Goal: Find specific page/section: Find specific page/section

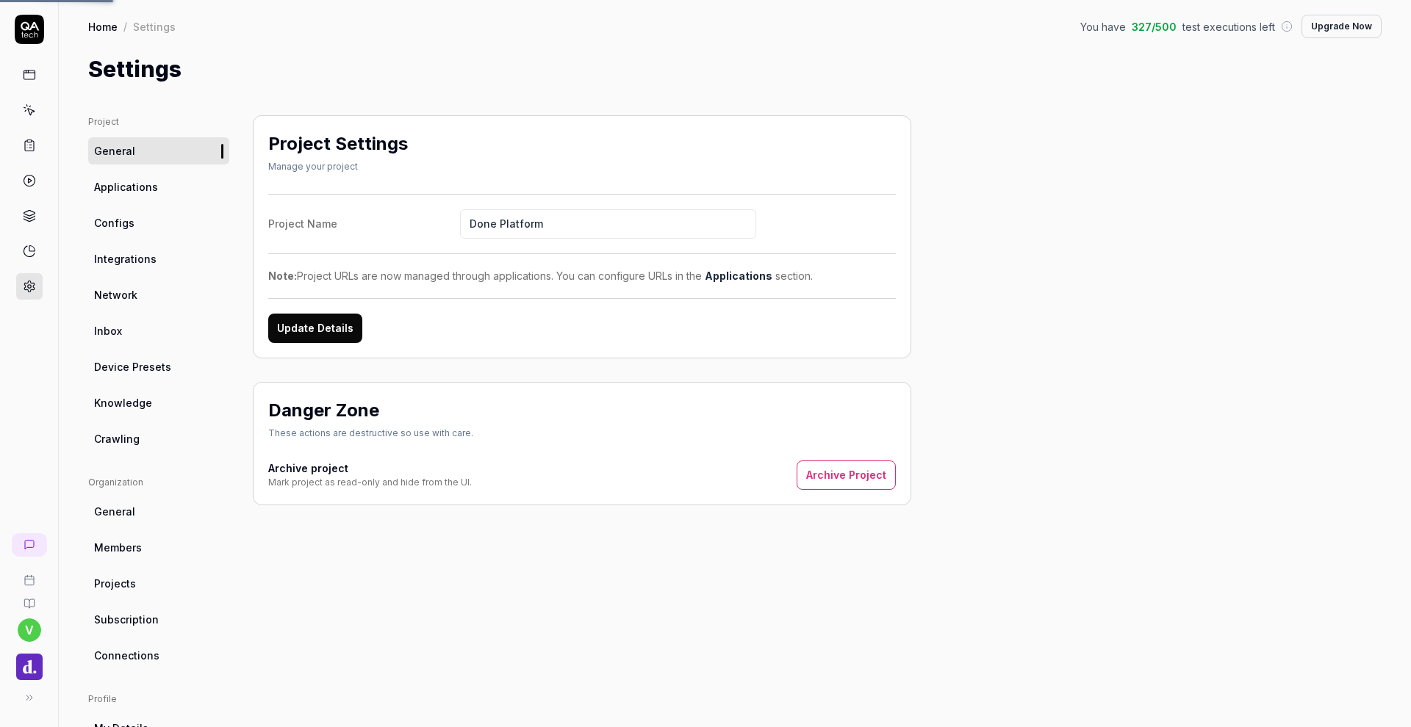
scroll to position [127, 0]
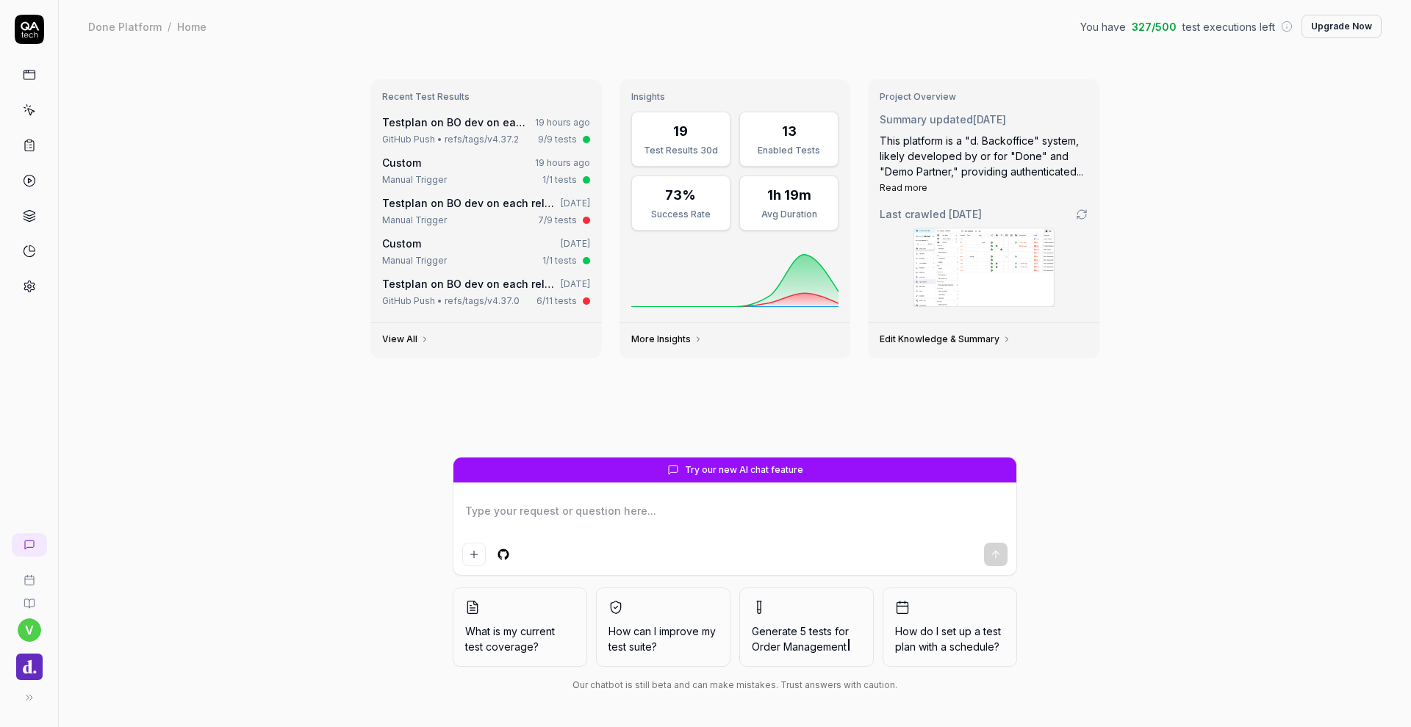
type textarea "*"
click at [486, 126] on link "Testplan on BO dev on each release" at bounding box center [476, 122] width 188 height 12
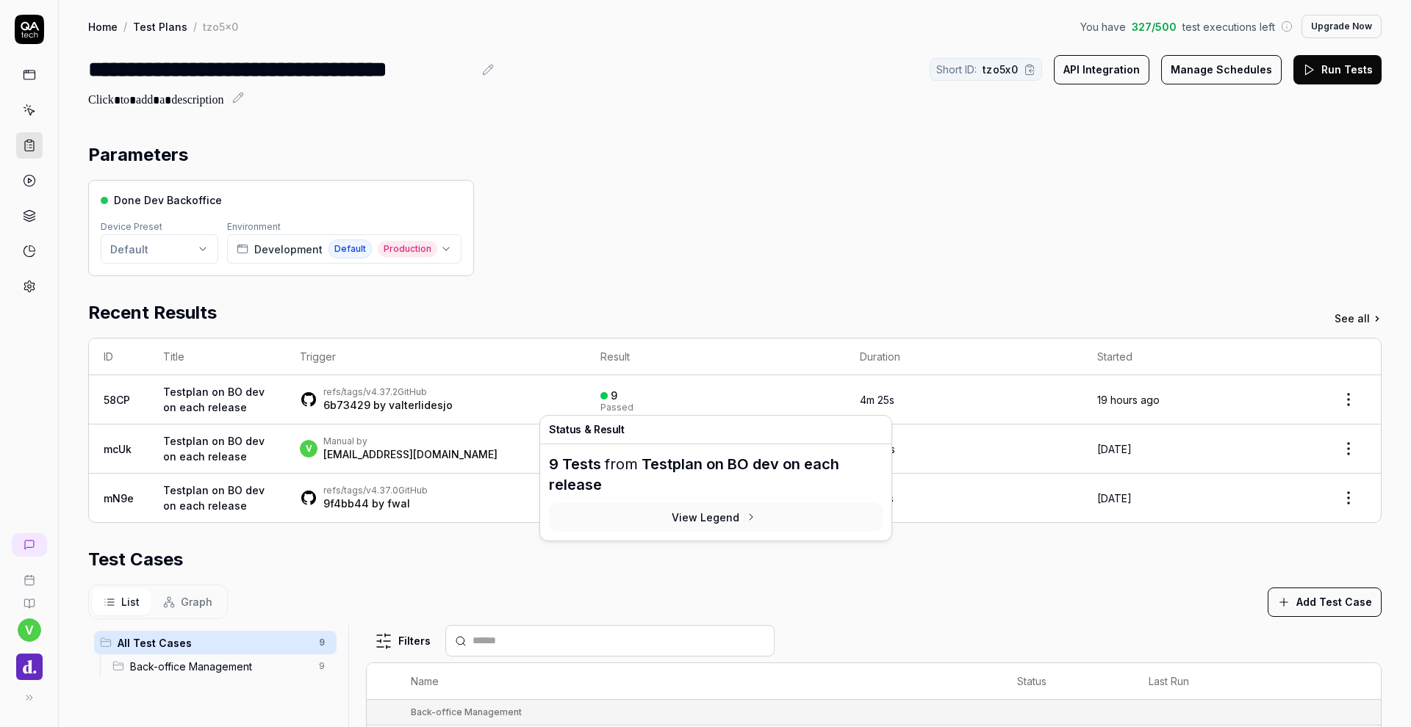
click at [702, 280] on div "Parameters Done Dev Backoffice Device Preset Default Environment Development De…" at bounding box center [734, 600] width 1293 height 917
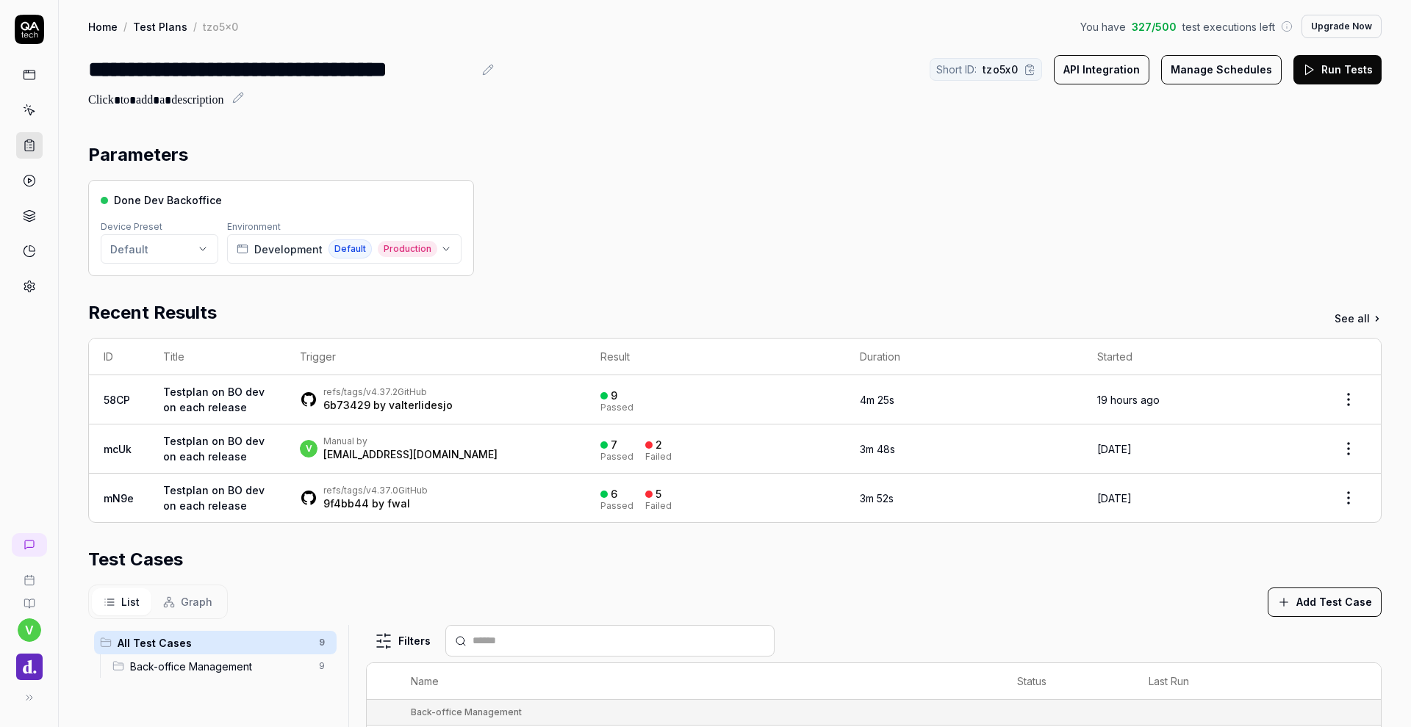
click at [1342, 21] on button "Upgrade Now" at bounding box center [1341, 27] width 80 height 24
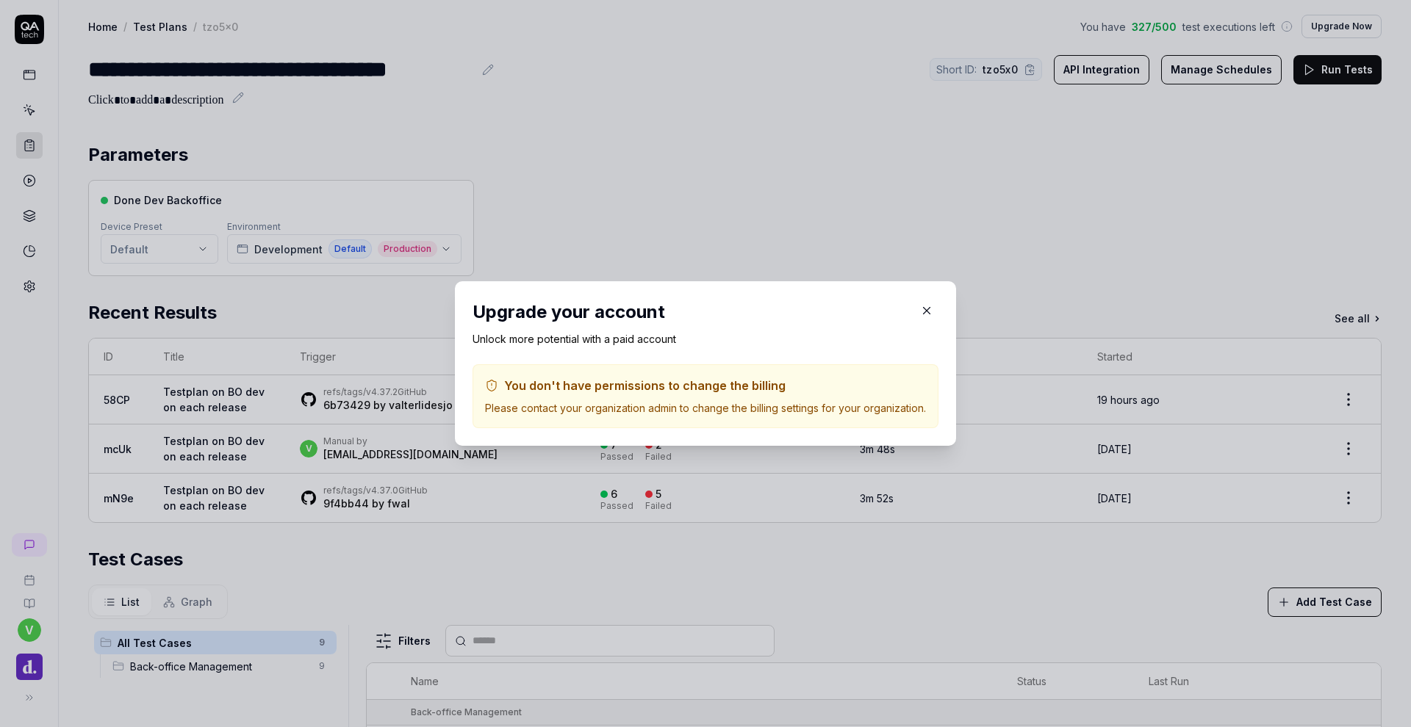
click at [925, 312] on icon "button" at bounding box center [926, 310] width 13 height 13
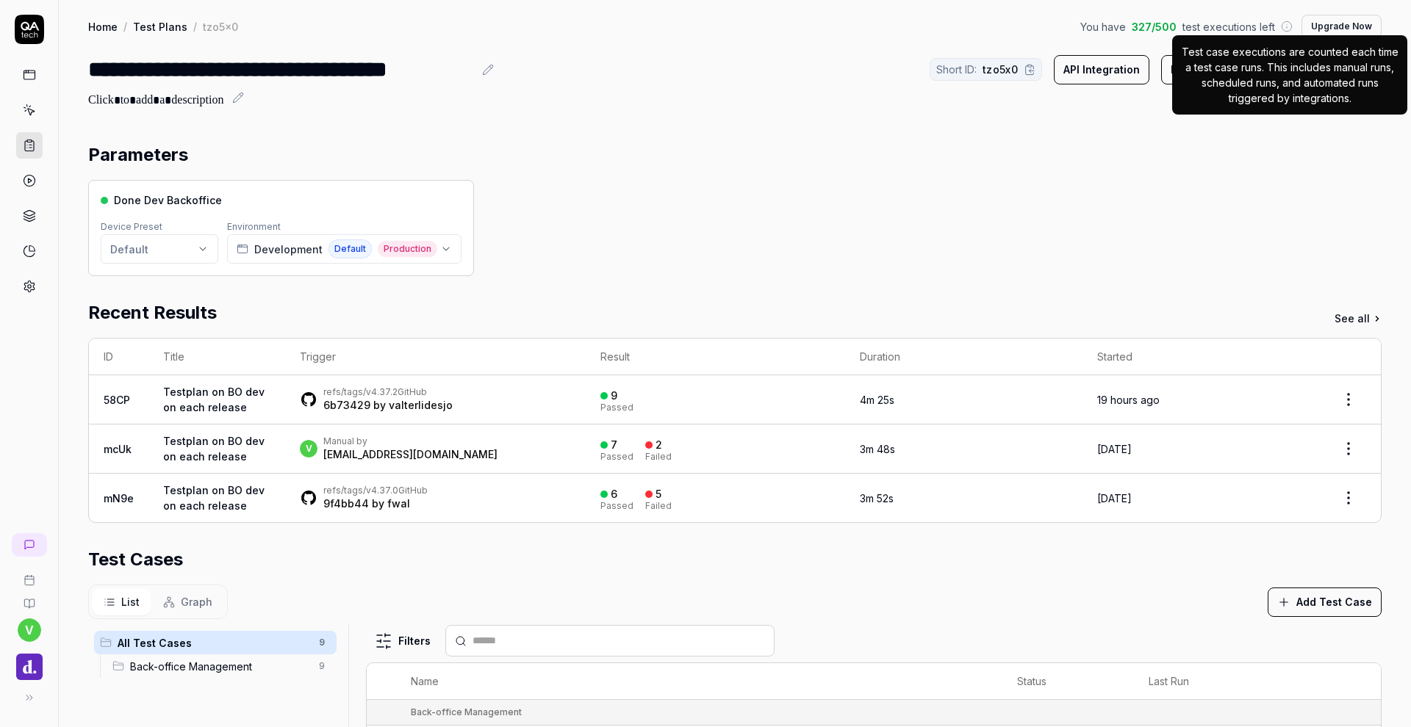
click at [1287, 27] on icon at bounding box center [1287, 27] width 12 height 12
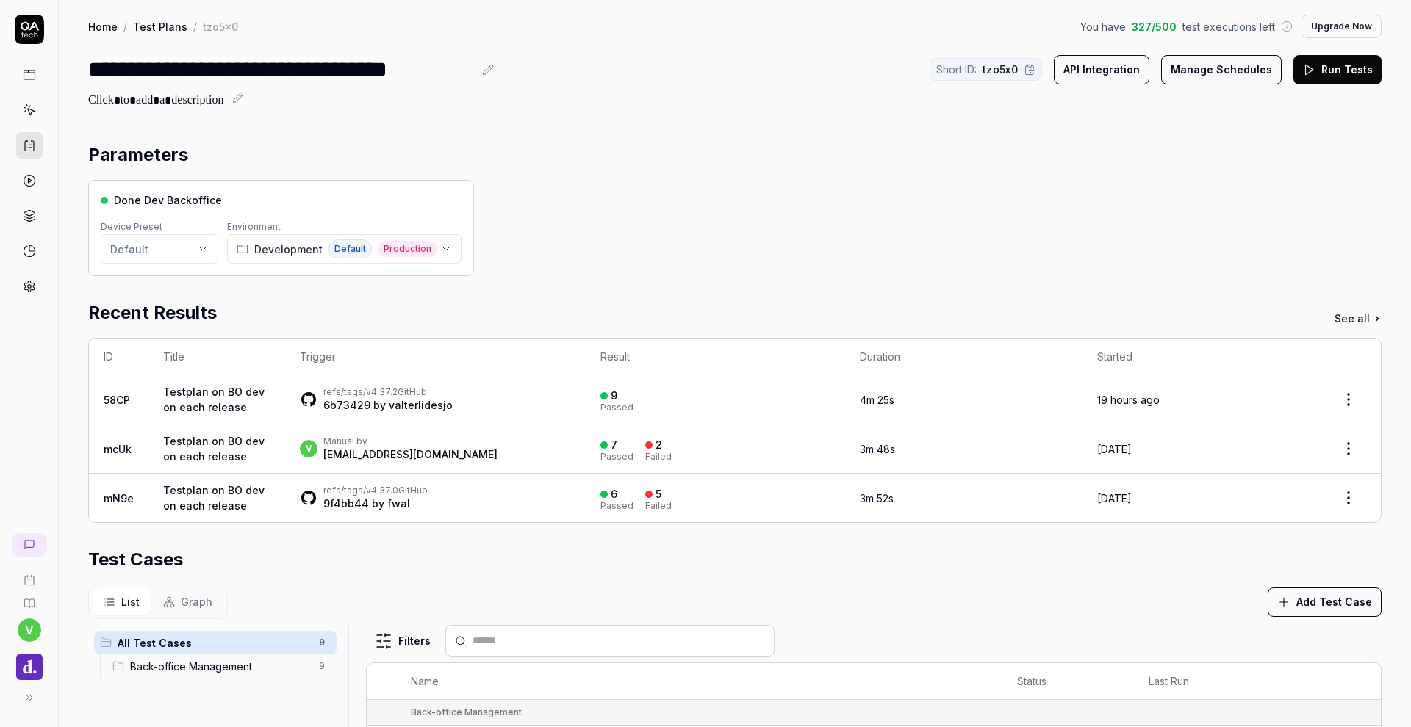
click at [968, 162] on div "Parameters" at bounding box center [734, 155] width 1293 height 26
click at [29, 281] on icon at bounding box center [29, 286] width 10 height 11
